Goal: Communication & Community: Answer question/provide support

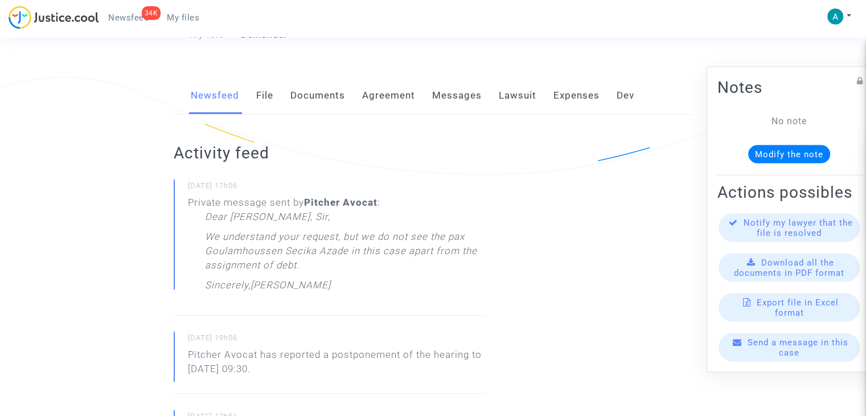
scroll to position [228, 0]
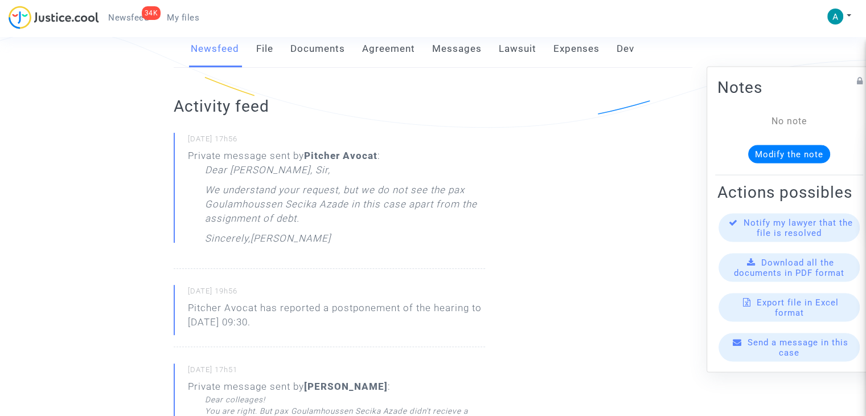
click at [773, 360] on div "Send a message in this case" at bounding box center [788, 347] width 141 height 28
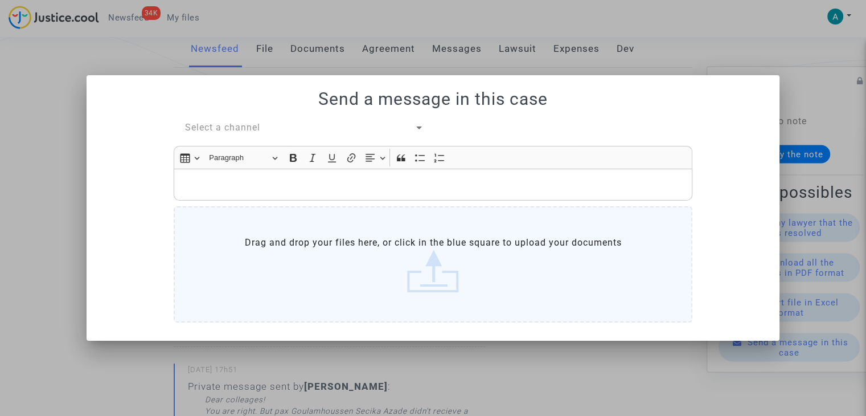
click at [235, 130] on span "Select a channel" at bounding box center [222, 127] width 75 height 11
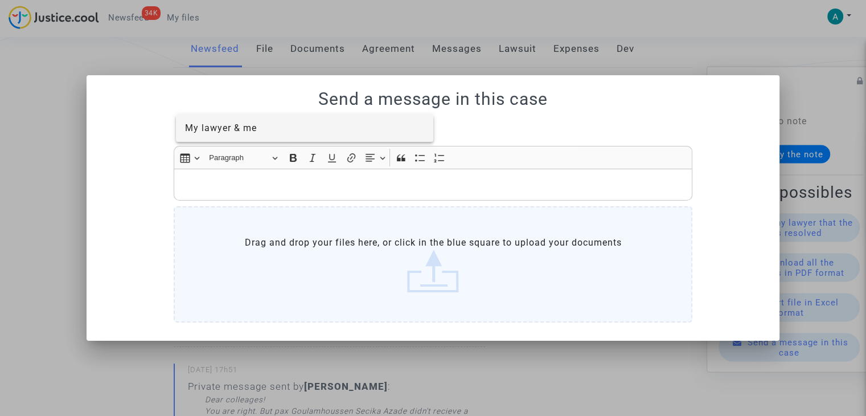
click at [253, 130] on span "My lawyer & me" at bounding box center [221, 127] width 72 height 11
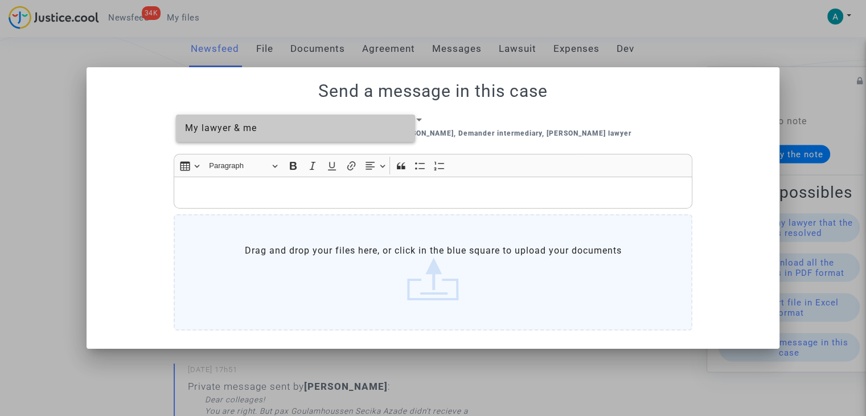
click at [257, 186] on p "Rich Text Editor, main" at bounding box center [433, 192] width 507 height 14
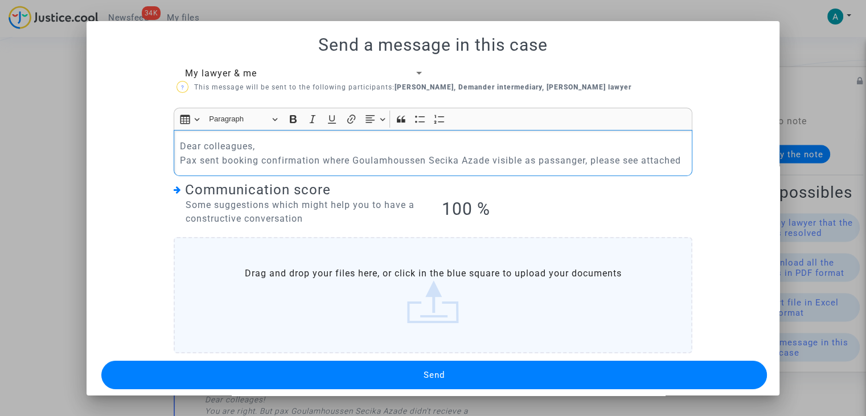
scroll to position [9, 0]
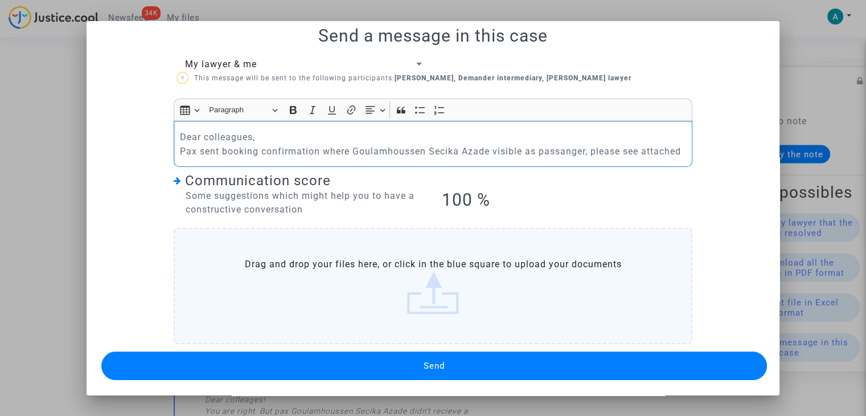
click at [413, 292] on label "Drag and drop your files here, or click in the blue square to upload your docum…" at bounding box center [433, 286] width 519 height 116
click at [0, 0] on input "Drag and drop your files here, or click in the blue square to upload your docum…" at bounding box center [0, 0] width 0 height 0
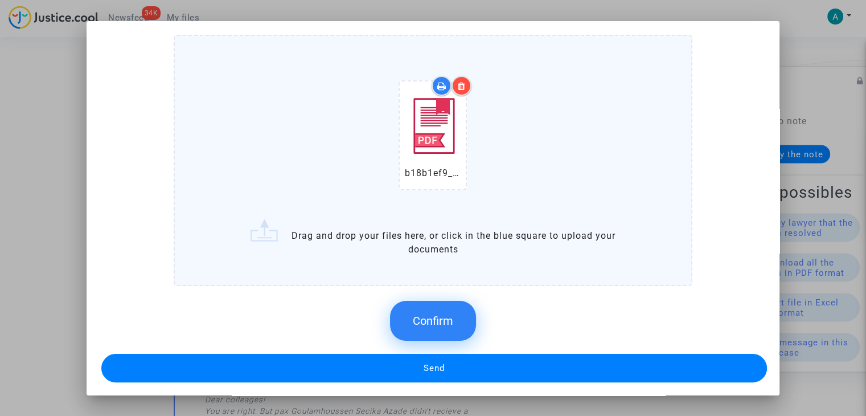
scroll to position [204, 0]
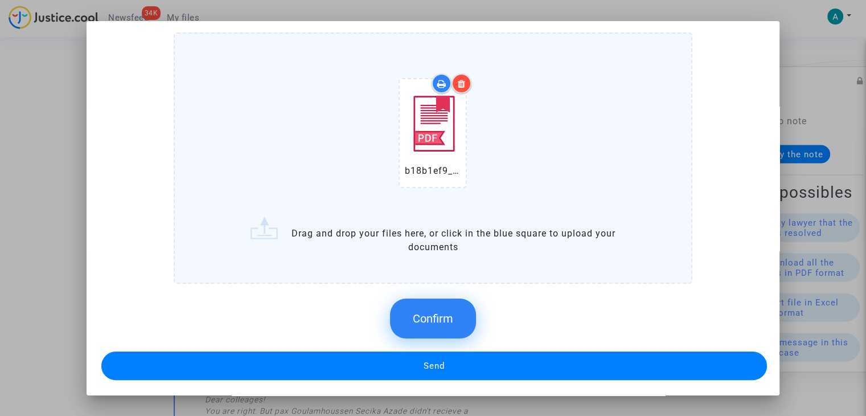
click at [438, 311] on span "Confirm" at bounding box center [433, 318] width 40 height 14
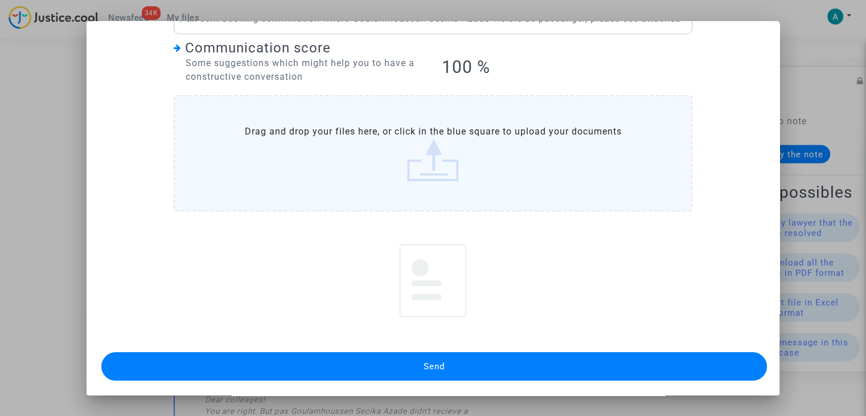
scroll to position [122, 0]
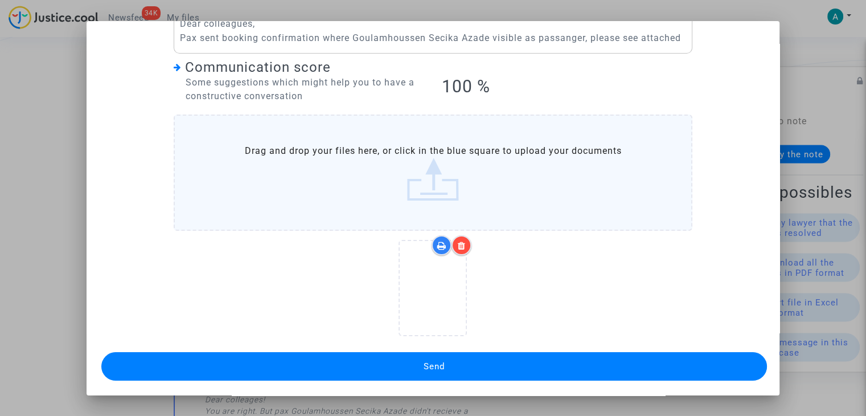
click at [469, 369] on button "Send" at bounding box center [433, 366] width 665 height 28
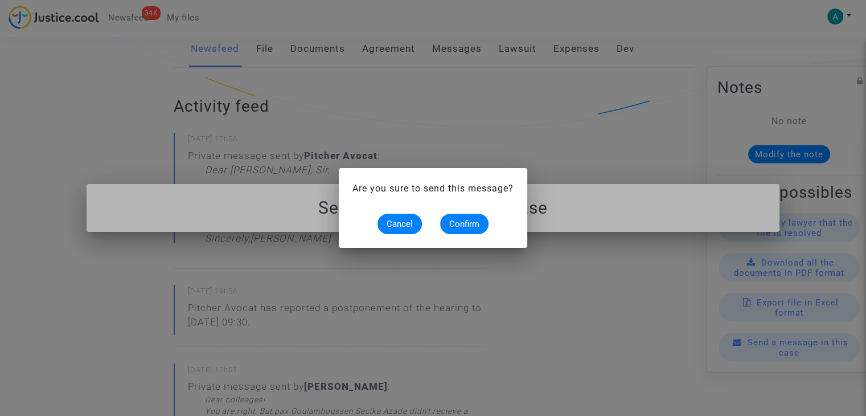
scroll to position [0, 0]
drag, startPoint x: 474, startPoint y: 221, endPoint x: 516, endPoint y: 165, distance: 70.7
click at [474, 221] on span "Confirm" at bounding box center [464, 224] width 30 height 10
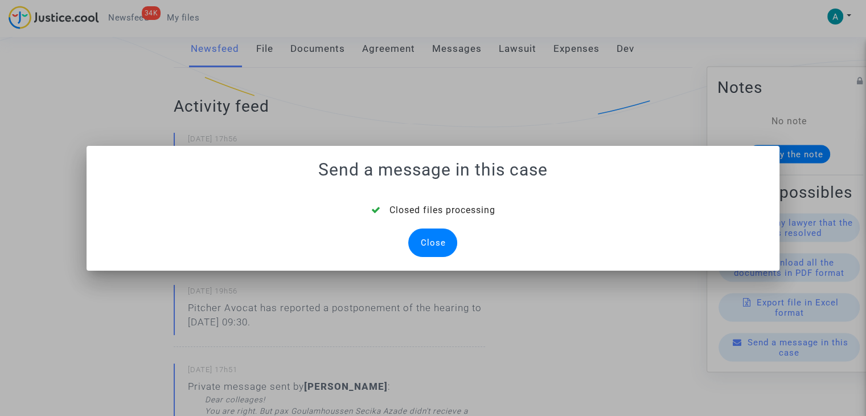
click at [441, 240] on div "Close" at bounding box center [432, 242] width 49 height 28
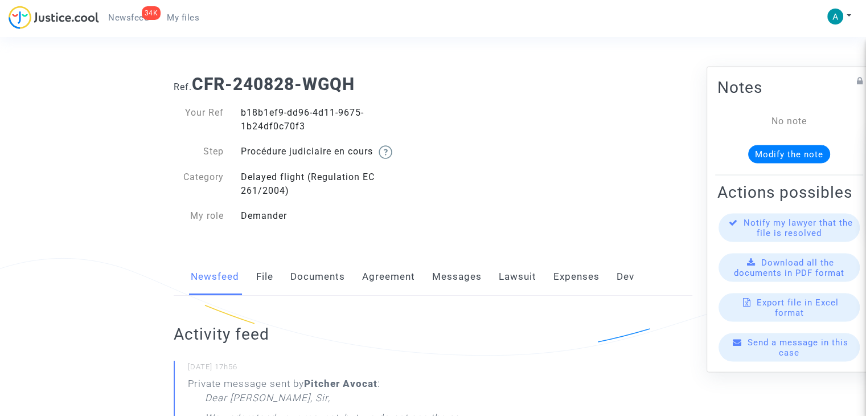
scroll to position [228, 0]
